Goal: Task Accomplishment & Management: Use online tool/utility

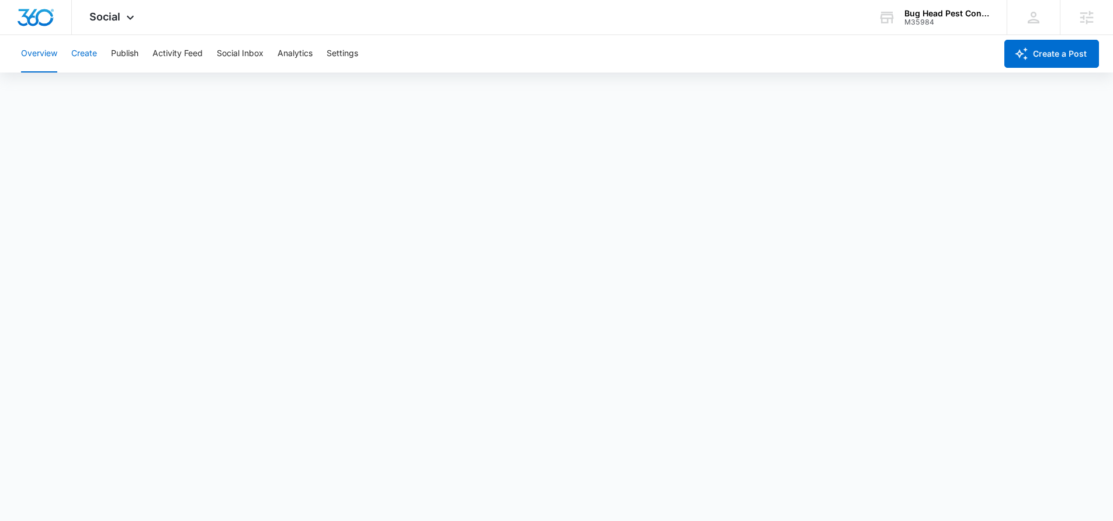
click at [91, 47] on button "Create" at bounding box center [84, 53] width 26 height 37
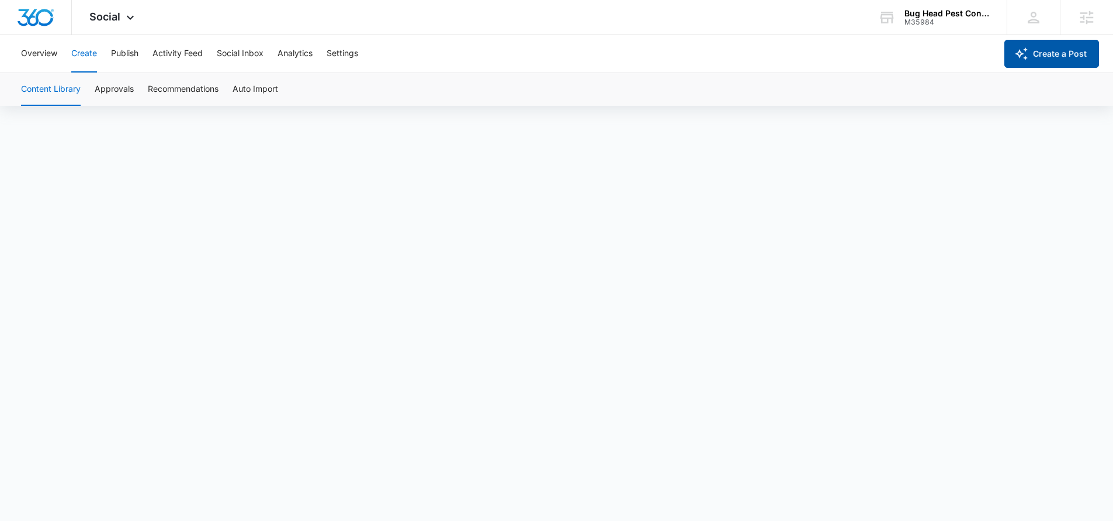
click at [1047, 60] on button "Create a Post" at bounding box center [1051, 54] width 95 height 28
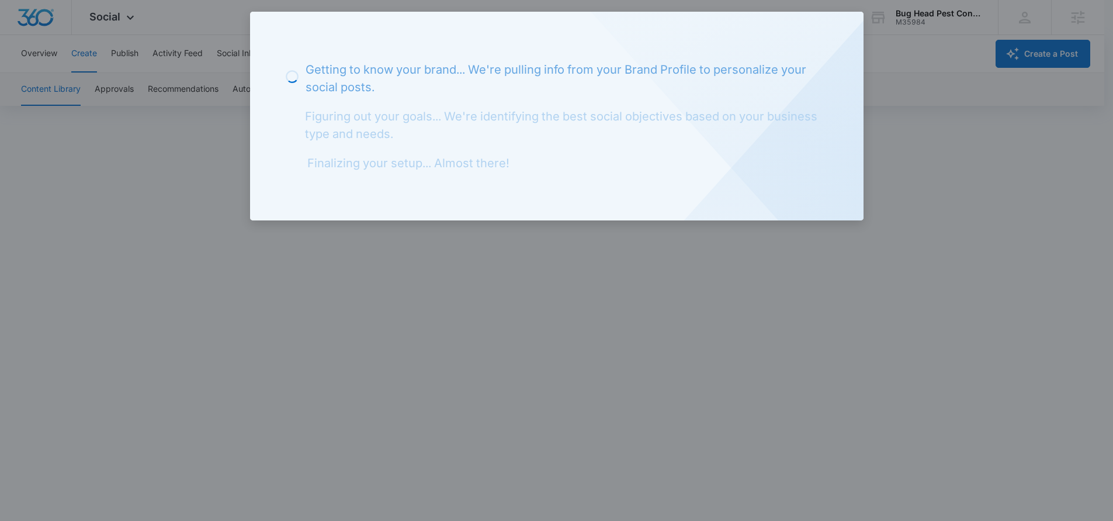
click at [167, 122] on div at bounding box center [556, 260] width 1113 height 521
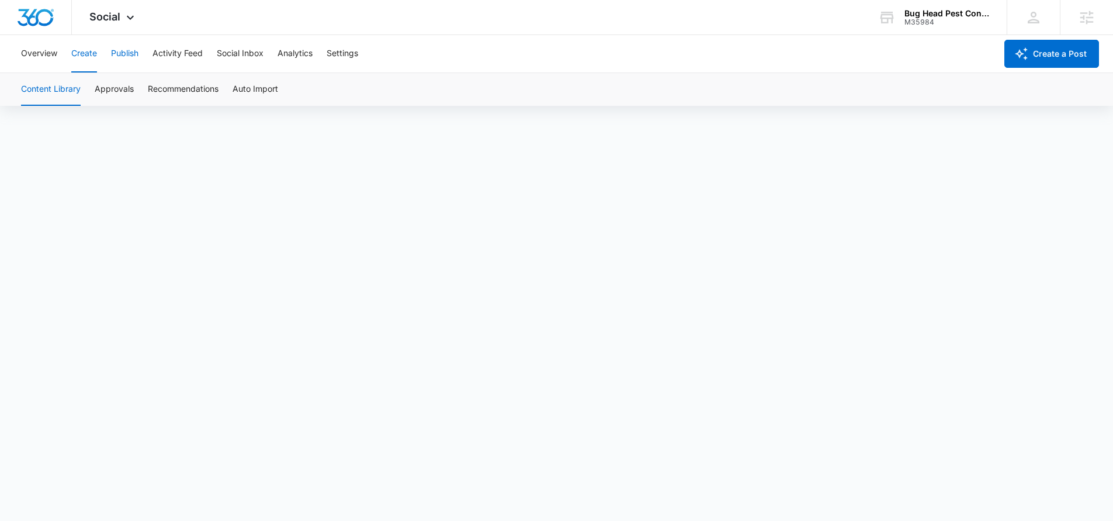
click at [118, 58] on button "Publish" at bounding box center [124, 53] width 27 height 37
click at [75, 58] on button "Create" at bounding box center [84, 53] width 26 height 37
click at [119, 87] on button "Approvals" at bounding box center [114, 89] width 39 height 33
click at [120, 19] on div "Social Apps Reputation Forms CRM Email Social Content Ads Intelligence Files Br…" at bounding box center [113, 17] width 83 height 34
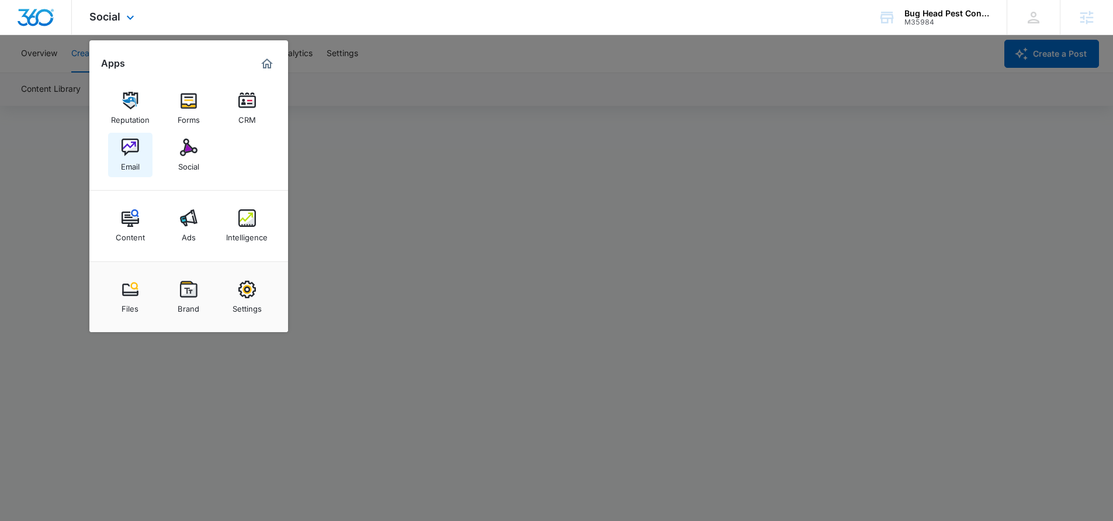
click at [125, 147] on img at bounding box center [131, 147] width 18 height 18
